Goal: Task Accomplishment & Management: Complete application form

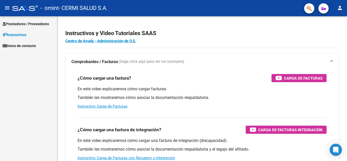
click at [39, 24] on span "Prestadores / Proveedores" at bounding box center [26, 24] width 46 height 6
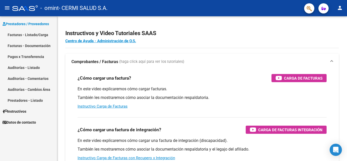
click at [43, 34] on link "Facturas - Listado/Carga" at bounding box center [28, 34] width 57 height 11
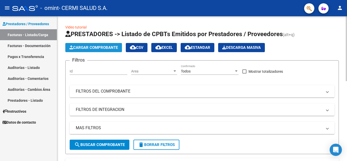
click at [91, 45] on button "Cargar Comprobante" at bounding box center [93, 47] width 57 height 9
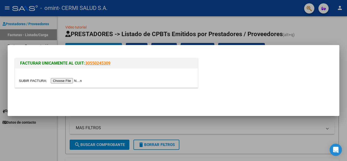
click at [67, 80] on input "file" at bounding box center [51, 80] width 65 height 5
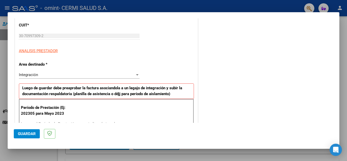
scroll to position [77, 0]
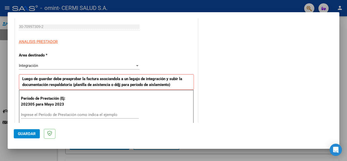
click at [73, 111] on div "Período de Prestación (Ej: 202305 para Mayo 2023 Ingrese el Período de Prestaci…" at bounding box center [106, 108] width 175 height 36
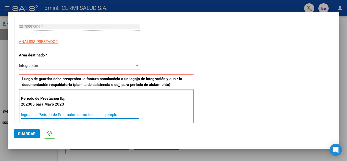
click at [74, 114] on input "Ingrese el Período de Prestación como indica el ejemplo" at bounding box center [80, 115] width 118 height 5
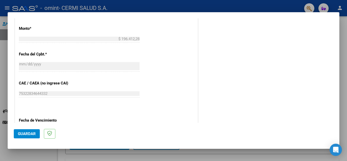
scroll to position [306, 0]
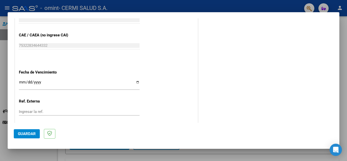
type input "202507"
click at [73, 86] on input "Ingresar la fecha" at bounding box center [79, 84] width 121 height 8
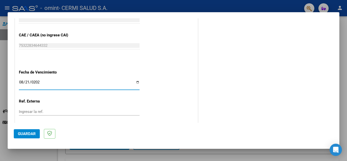
type input "[DATE]"
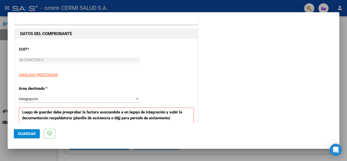
scroll to position [102, 0]
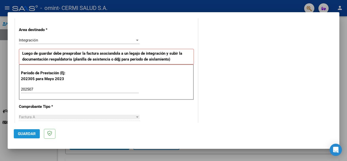
click at [25, 133] on span "Guardar" at bounding box center [27, 134] width 18 height 5
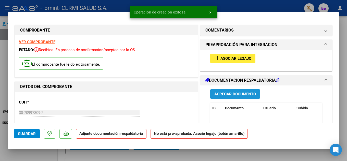
click at [210, 93] on button "Agregar Documento" at bounding box center [235, 94] width 50 height 9
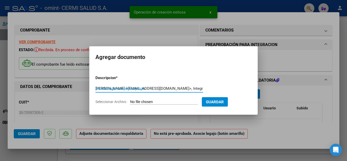
scroll to position [0, 74]
click at [162, 93] on div "[PERSON_NAME] <[EMAIL_ADDRESS][DOMAIN_NAME]>, Integracion AMBA <[EMAIL_ADDRESS]…" at bounding box center [149, 91] width 108 height 12
click at [163, 90] on input "[PERSON_NAME] <[EMAIL_ADDRESS][DOMAIN_NAME]>, Integracion AMBA <[EMAIL_ADDRESS]…" at bounding box center [149, 88] width 108 height 5
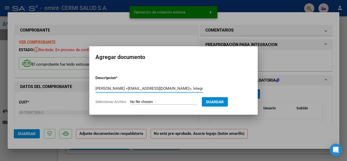
click at [163, 90] on input "[PERSON_NAME] <[EMAIL_ADDRESS][DOMAIN_NAME]>, Integracion AMBA <[EMAIL_ADDRESS]…" at bounding box center [149, 88] width 108 height 5
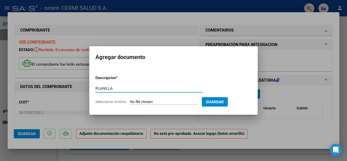
click at [163, 90] on input "PLANILLA" at bounding box center [149, 88] width 108 height 5
type input "PLANILLA"
click at [161, 99] on form "Descripcion * PLANILLA Escriba aquí una descripcion Seleccionar Archivo Guardar" at bounding box center [173, 89] width 156 height 37
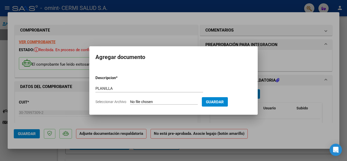
click at [150, 106] on form "Descripcion * PLANILLA Escriba aquí una descripcion Seleccionar Archivo Guardar" at bounding box center [173, 89] width 156 height 37
click at [150, 103] on input "Seleccionar Archivo" at bounding box center [164, 102] width 68 height 5
type input "C:\fakepath\[PERSON_NAME] [PERSON_NAME]..pdf"
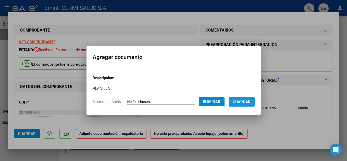
click at [241, 103] on span "Guardar" at bounding box center [242, 102] width 18 height 5
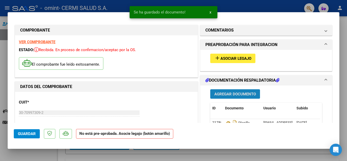
click at [247, 94] on span "Agregar Documento" at bounding box center [235, 94] width 42 height 5
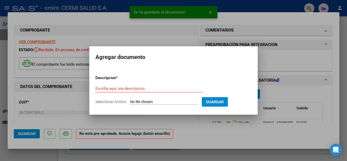
click at [264, 59] on div at bounding box center [173, 80] width 347 height 161
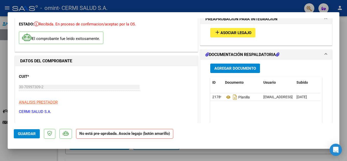
scroll to position [26, 0]
click at [220, 34] on span "Asociar Legajo" at bounding box center [235, 33] width 31 height 5
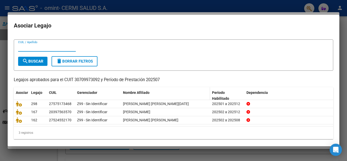
scroll to position [12, 0]
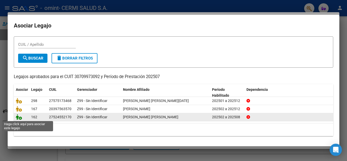
click at [20, 116] on icon at bounding box center [19, 118] width 6 height 6
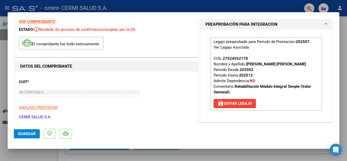
scroll to position [20, 0]
click at [8, 53] on mat-dialog-content "COMPROBANTE VER COMPROBANTE ESTADO: Recibida. En proceso de confirmacion/acepta…" at bounding box center [174, 70] width 332 height 105
click at [6, 51] on div at bounding box center [173, 80] width 347 height 161
type input "$ 0,00"
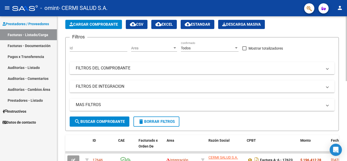
scroll to position [0, 0]
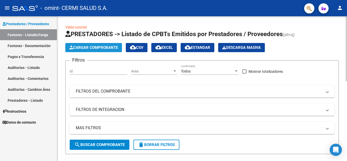
click at [96, 47] on span "Cargar Comprobante" at bounding box center [93, 47] width 48 height 5
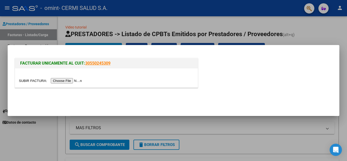
click at [72, 81] on input "file" at bounding box center [51, 80] width 65 height 5
click at [82, 81] on input "file" at bounding box center [51, 80] width 65 height 5
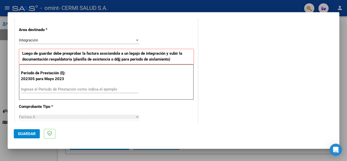
scroll to position [128, 0]
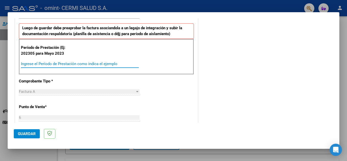
click at [111, 63] on input "Ingrese el Período de Prestación como indica el ejemplo" at bounding box center [80, 64] width 118 height 5
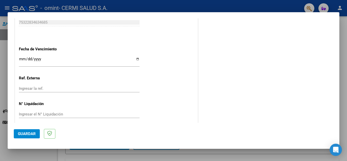
scroll to position [332, 0]
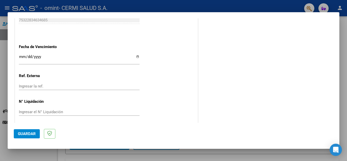
type input "202507"
click at [115, 59] on input "Ingresar la fecha" at bounding box center [79, 59] width 121 height 8
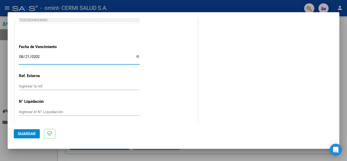
type input "[DATE]"
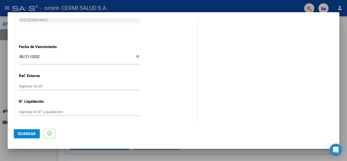
click at [31, 133] on span "Guardar" at bounding box center [27, 134] width 18 height 5
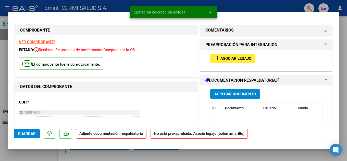
click at [223, 92] on span "Agregar Documento" at bounding box center [235, 94] width 42 height 5
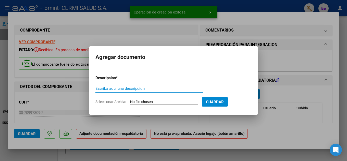
paste input "PLANILLA"
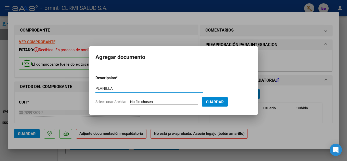
type input "PLANILLA"
click at [156, 101] on input "Seleccionar Archivo" at bounding box center [164, 102] width 68 height 5
type input "C:\fakepath\[PERSON_NAME].pdf"
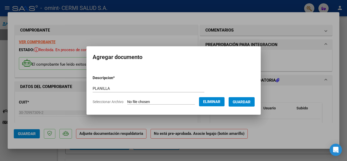
click at [237, 105] on button "Guardar" at bounding box center [242, 101] width 26 height 9
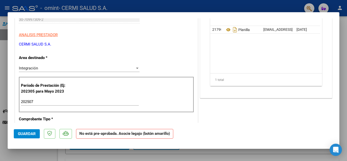
scroll to position [32, 0]
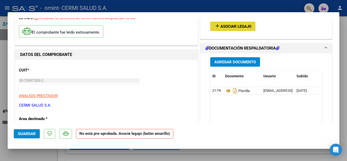
click at [221, 29] on button "add Asociar Legajo" at bounding box center [232, 26] width 45 height 9
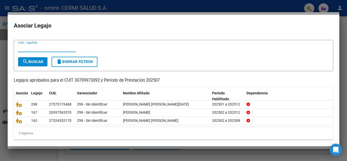
scroll to position [12, 0]
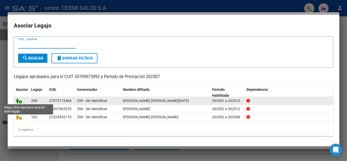
click at [17, 100] on icon at bounding box center [19, 101] width 6 height 6
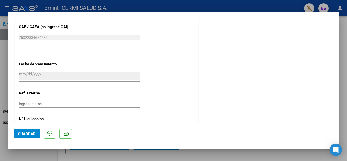
scroll to position [352, 0]
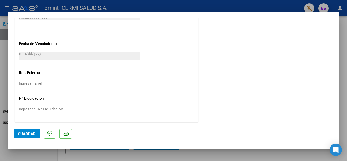
click at [0, 75] on div at bounding box center [173, 80] width 347 height 161
type input "$ 0,00"
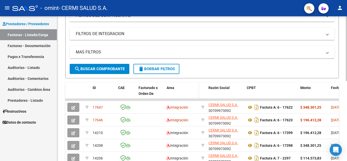
scroll to position [77, 0]
